Goal: Task Accomplishment & Management: Manage account settings

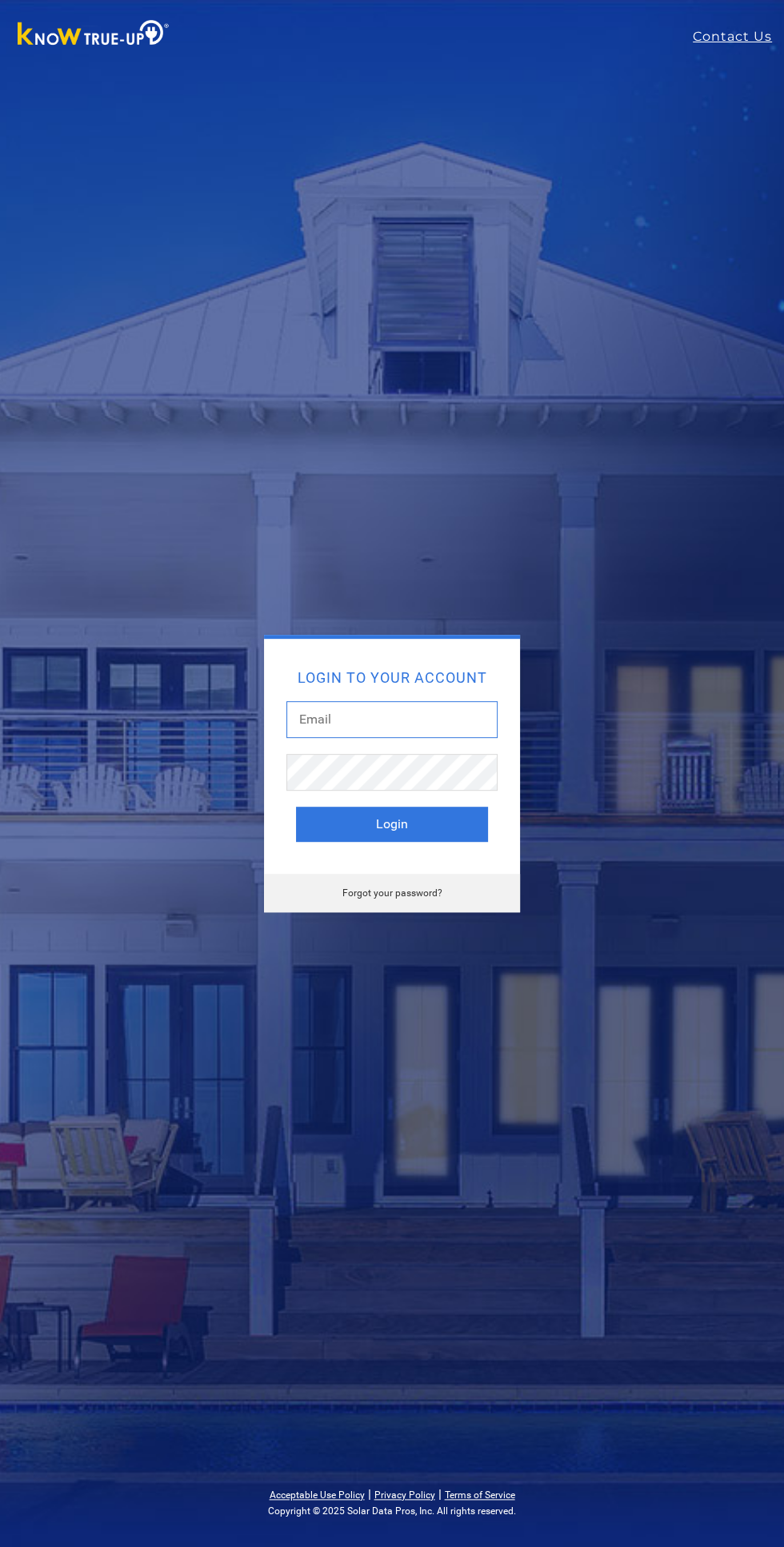
type input "[EMAIL_ADDRESS][DOMAIN_NAME]"
click at [296, 806] on button "Login" at bounding box center [392, 824] width 191 height 35
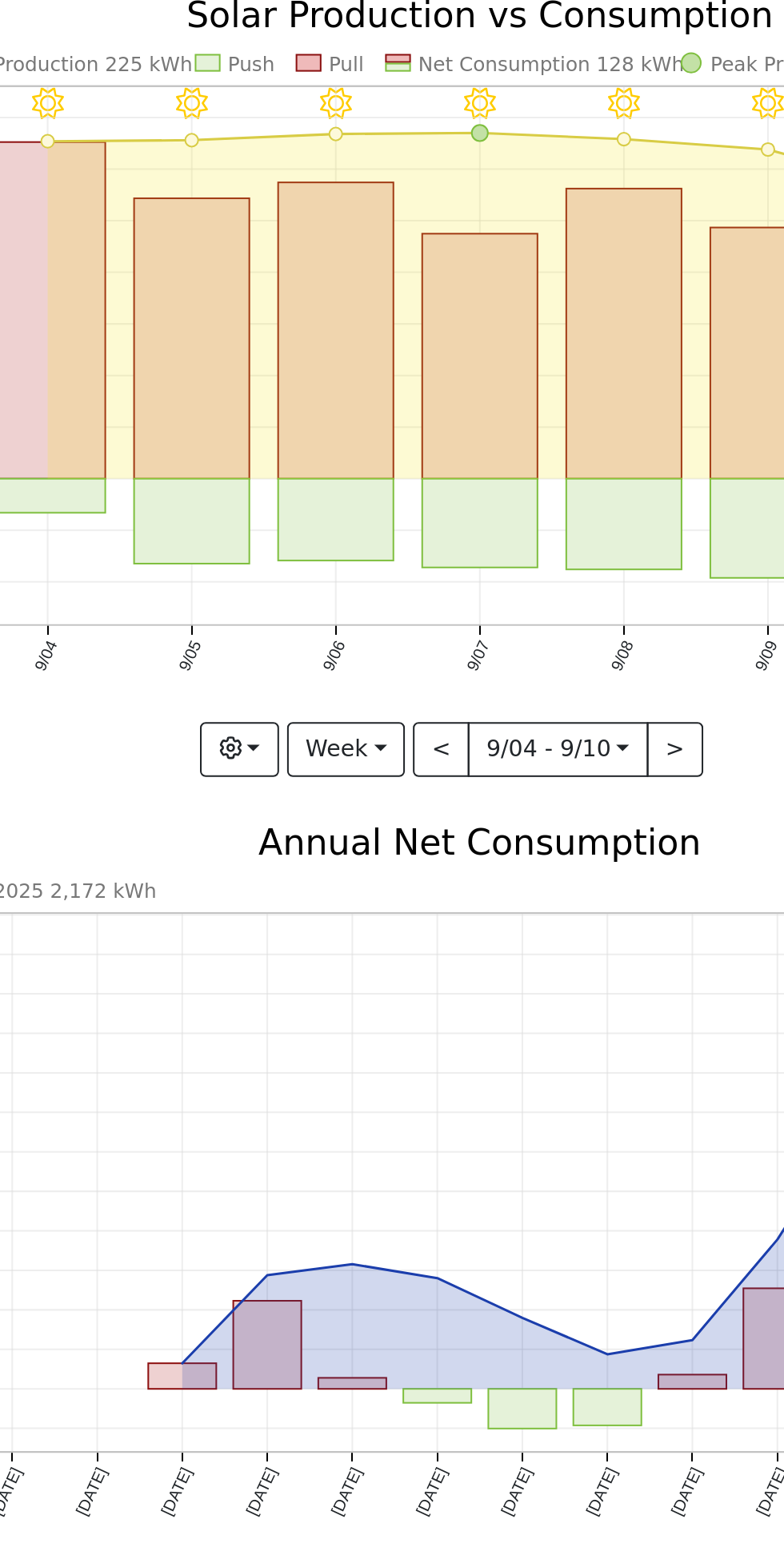
click at [465, 585] on icon "2025 2,172 kWh [DATE] Oct '[DATE] Dec '[DATE] Feb '[DATE] Apr '[DATE] Jun '[DAT…" at bounding box center [481, 709] width 571 height 382
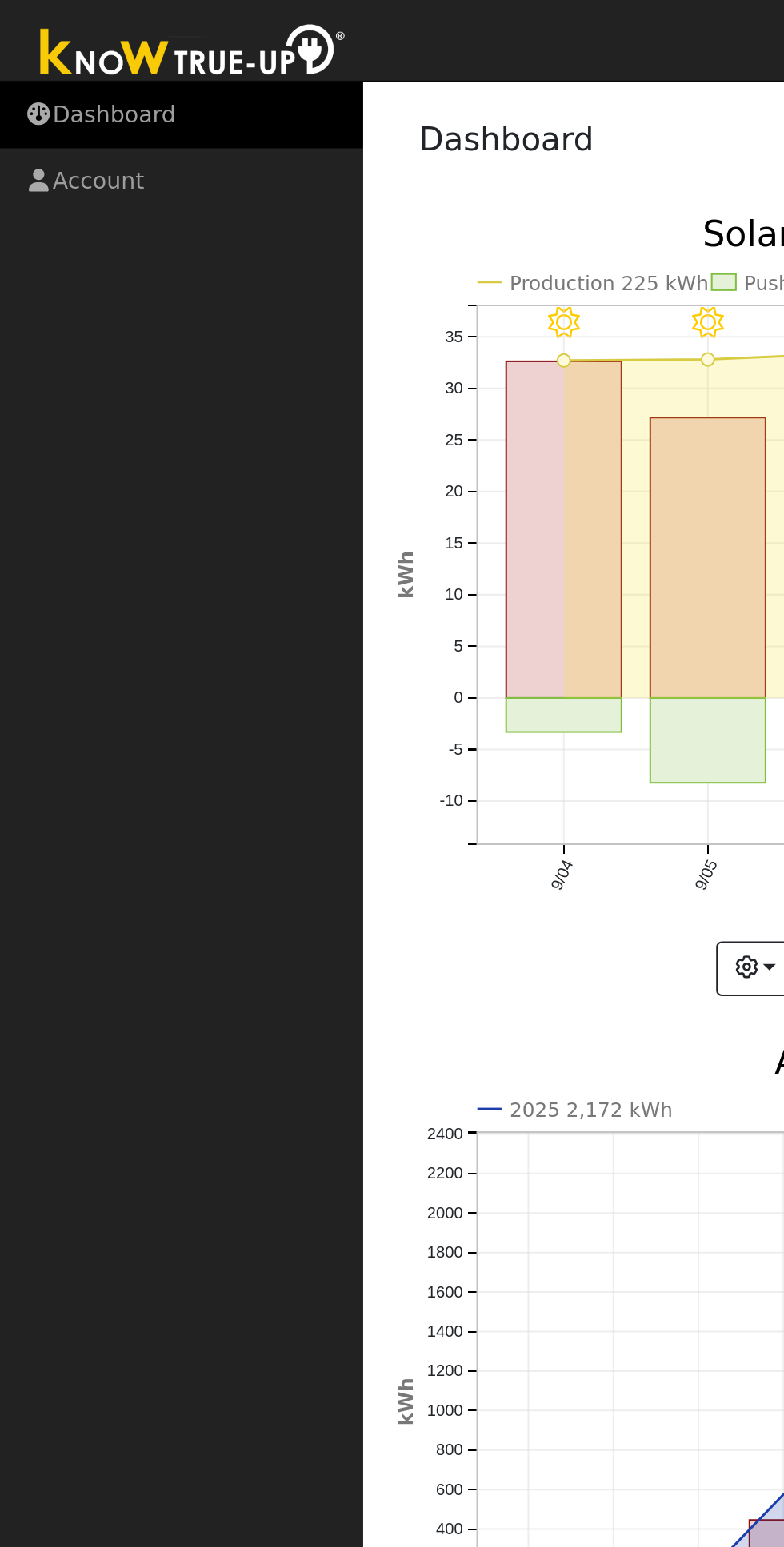
click at [68, 67] on link "Dashboard" at bounding box center [90, 57] width 180 height 33
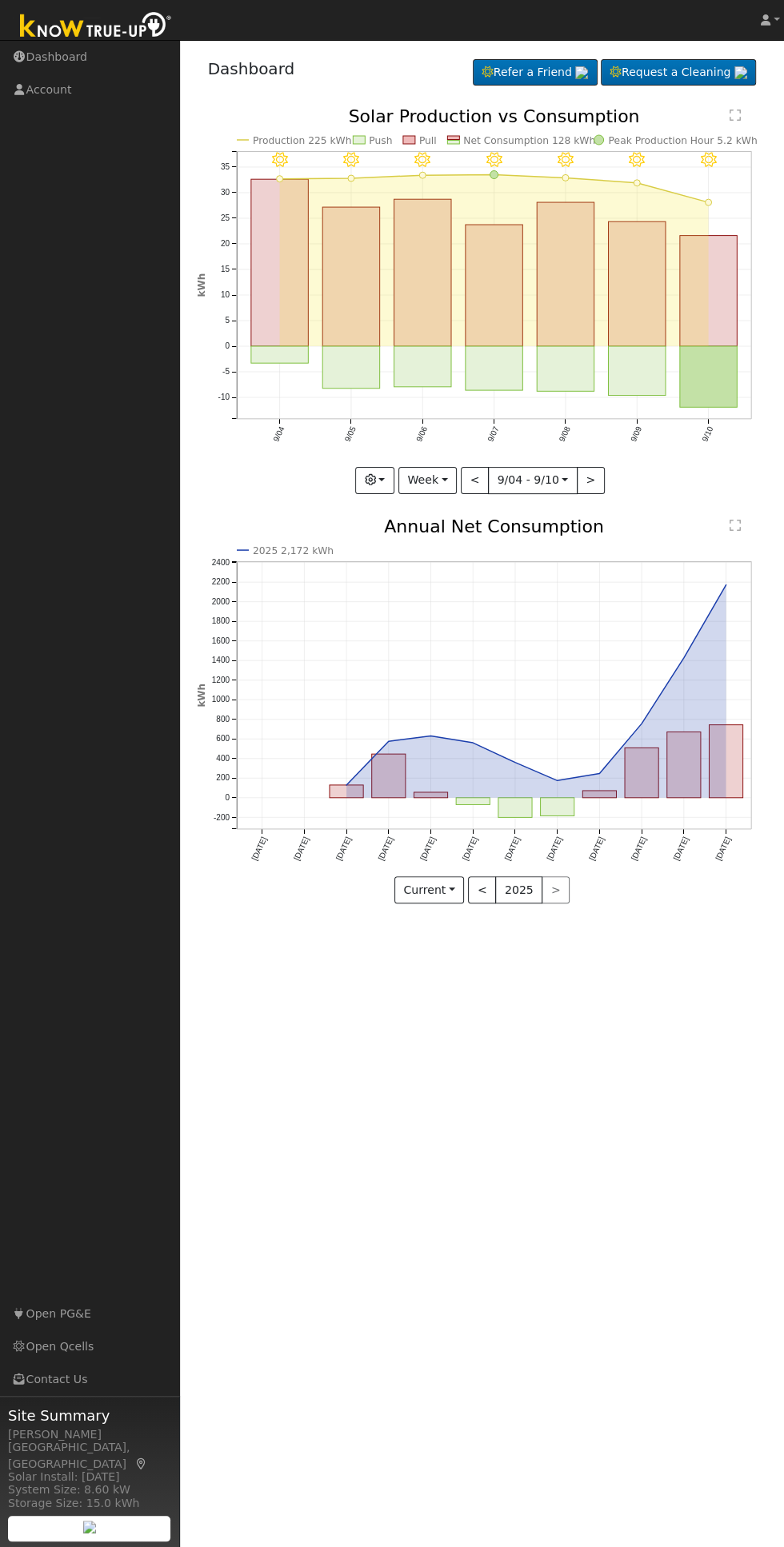
click at [614, 318] on rect "onclick=""" at bounding box center [637, 283] width 58 height 125
type input "[DATE]"
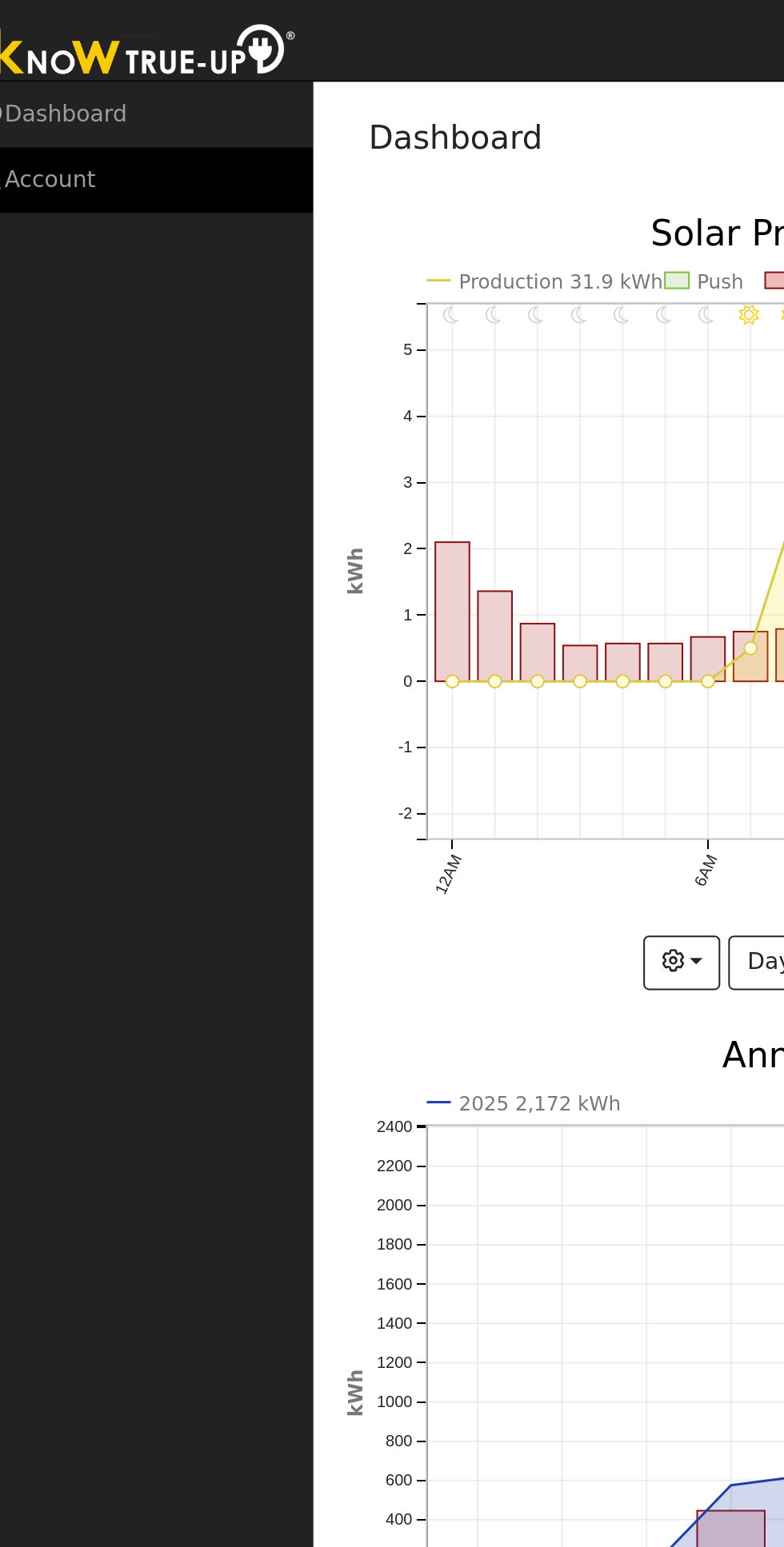
click at [65, 104] on link "Account" at bounding box center [90, 90] width 180 height 33
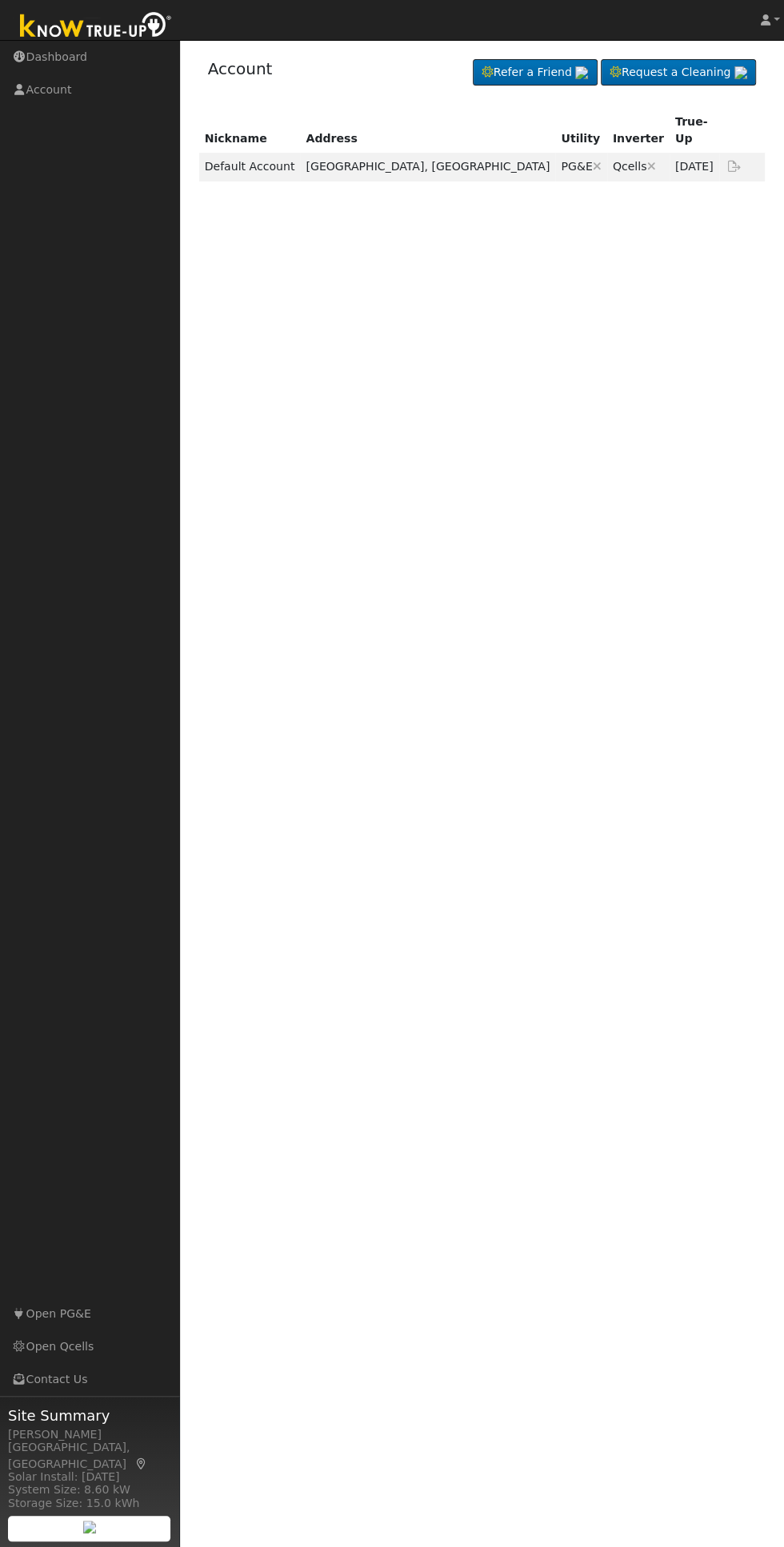
click at [520, 254] on div "Nickname Address Utility Inverter True-Up Default Account [GEOGRAPHIC_DATA], [G…" at bounding box center [481, 572] width 571 height 928
